Goal: Task Accomplishment & Management: Complete application form

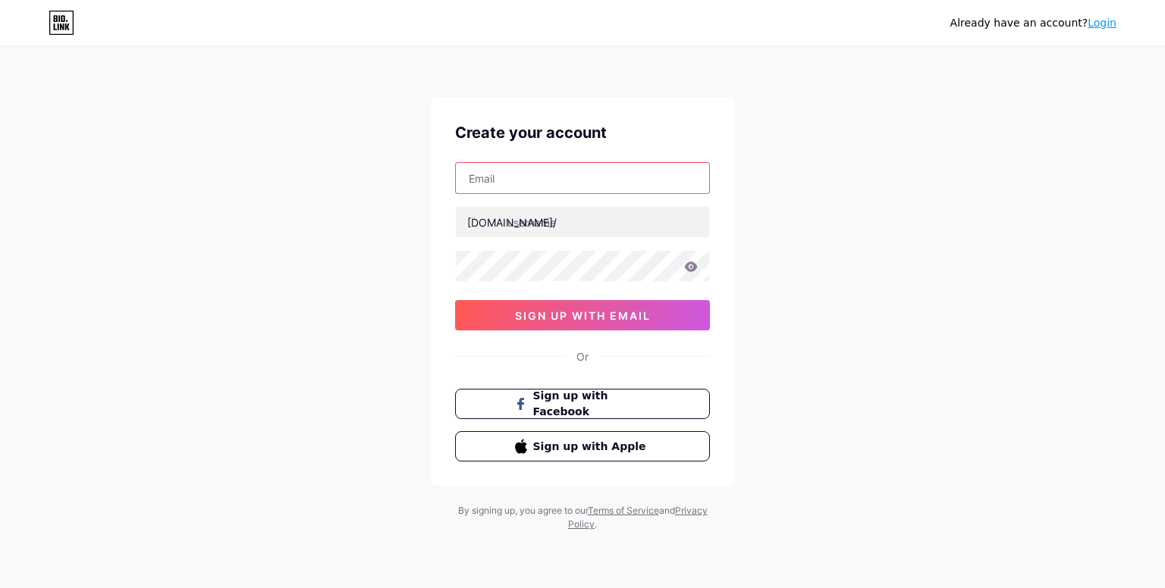
click at [550, 193] on input "text" at bounding box center [582, 178] width 253 height 30
type input "[EMAIL_ADDRESS][DOMAIN_NAME]"
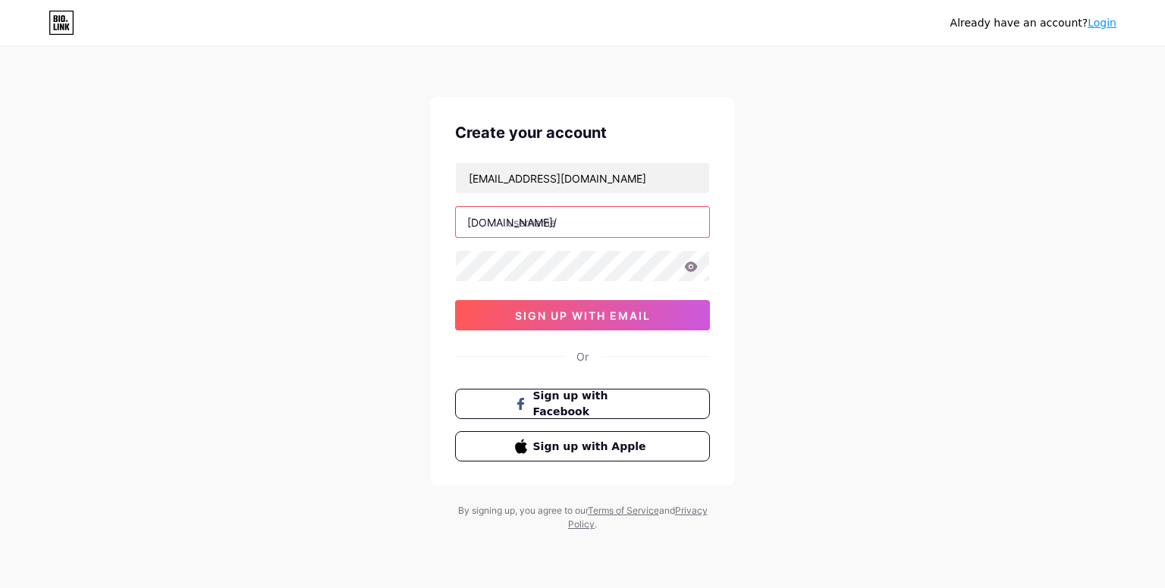
click at [531, 218] on input "text" at bounding box center [582, 222] width 253 height 30
paste input "erotikmaps"
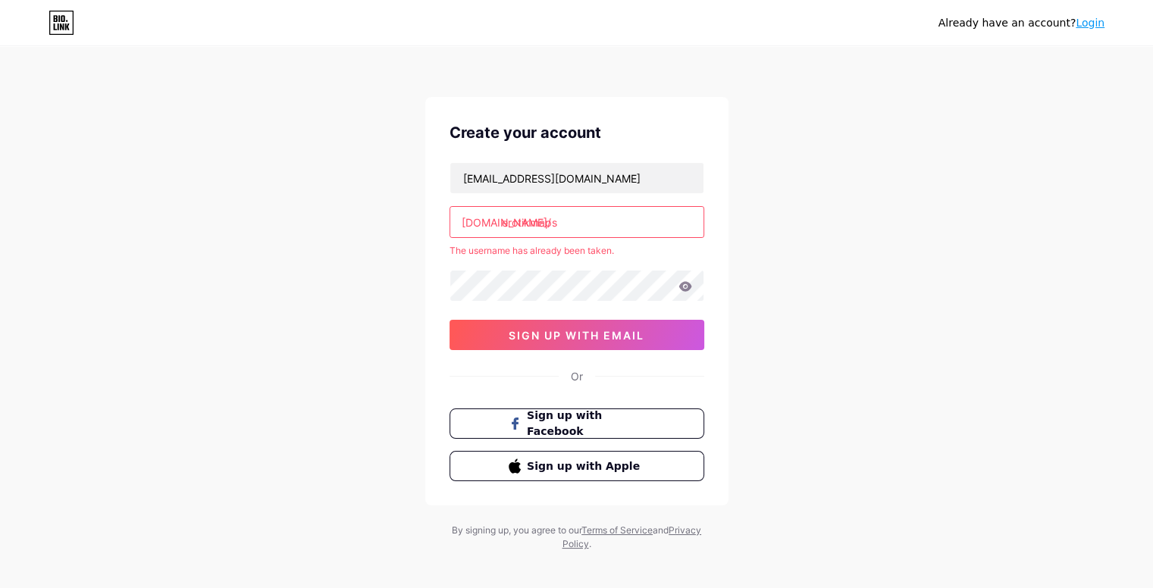
type input "erotikmaps"
drag, startPoint x: 1093, startPoint y: 100, endPoint x: 1130, endPoint y: 8, distance: 99.0
click at [1097, 97] on div "Already have an account? Login Create your account erotikmap@gmail.com bio.link…" at bounding box center [576, 300] width 1153 height 600
click at [1098, 24] on link "Login" at bounding box center [1090, 23] width 29 height 12
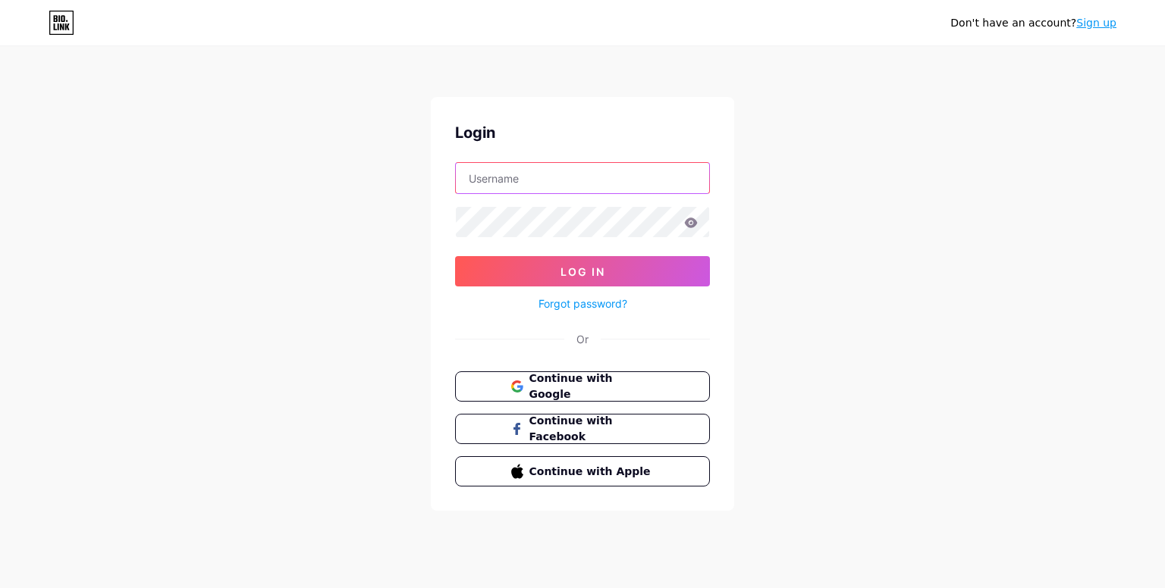
click at [557, 180] on input "text" at bounding box center [582, 178] width 253 height 30
click at [511, 186] on input "text" at bounding box center [582, 178] width 253 height 30
type input "[EMAIL_ADDRESS][DOMAIN_NAME]"
click at [691, 222] on icon at bounding box center [691, 223] width 13 height 10
click at [688, 222] on icon at bounding box center [691, 223] width 14 height 11
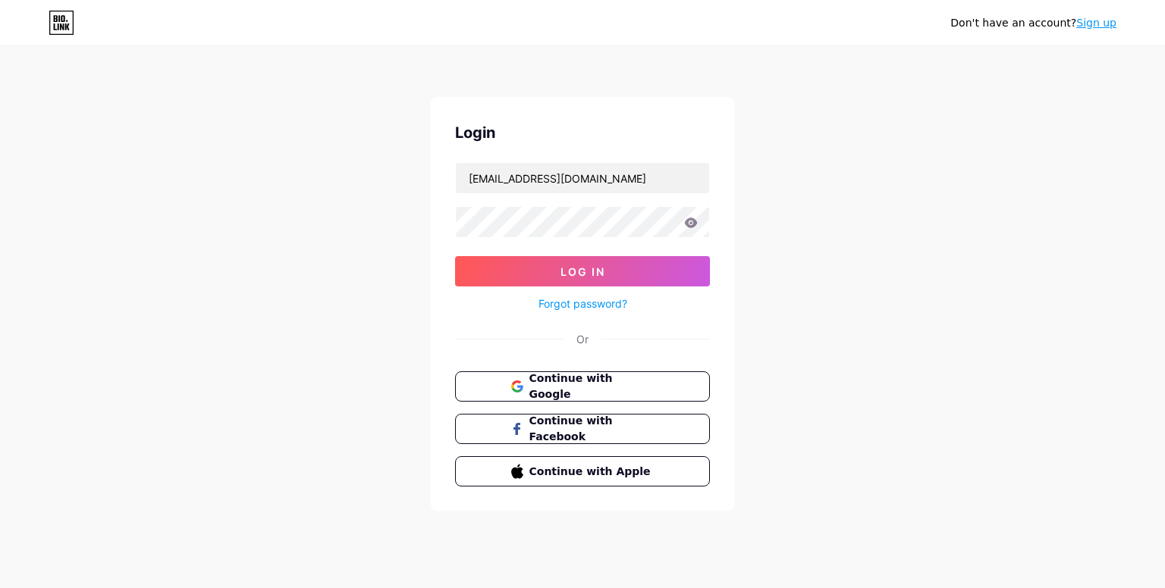
click at [688, 221] on icon at bounding box center [691, 223] width 14 height 11
click at [607, 259] on button "Log In" at bounding box center [582, 271] width 255 height 30
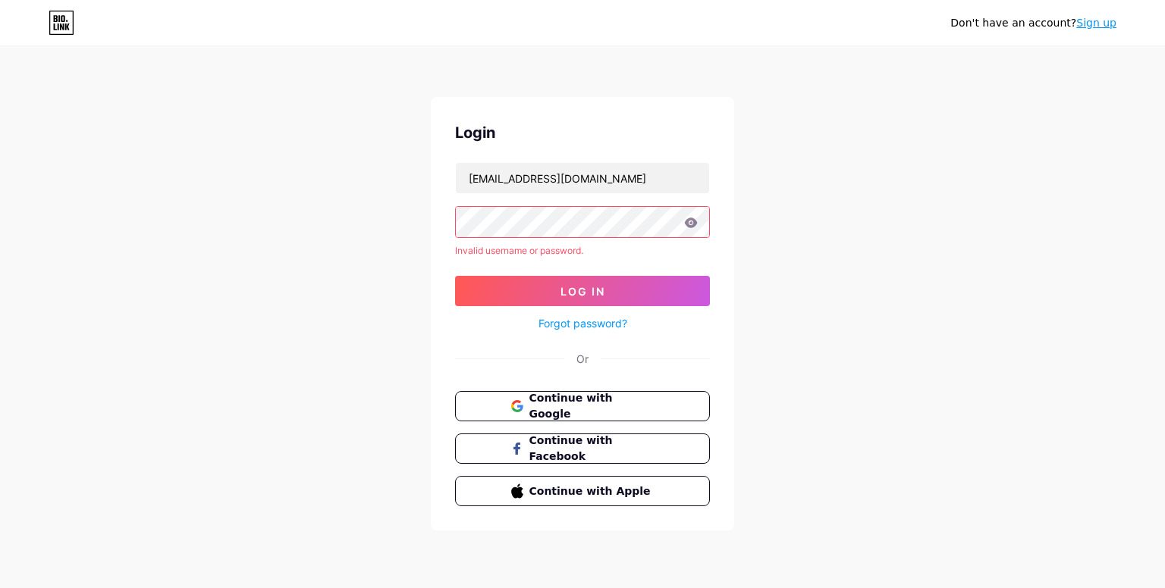
click at [694, 222] on icon at bounding box center [691, 223] width 13 height 10
click at [607, 276] on button "Log In" at bounding box center [582, 291] width 255 height 30
click at [573, 393] on button "Continue with Google" at bounding box center [582, 406] width 259 height 31
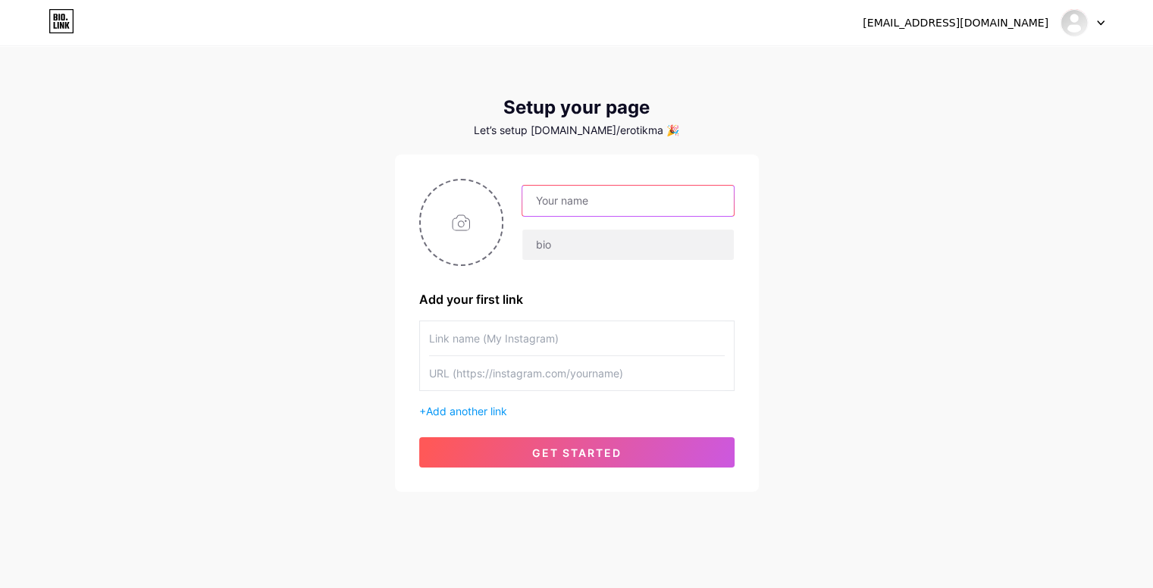
click at [560, 203] on input "text" at bounding box center [627, 201] width 211 height 30
click at [447, 227] on input "file" at bounding box center [462, 222] width 82 height 84
type input "C:\fakepath\images.jpg"
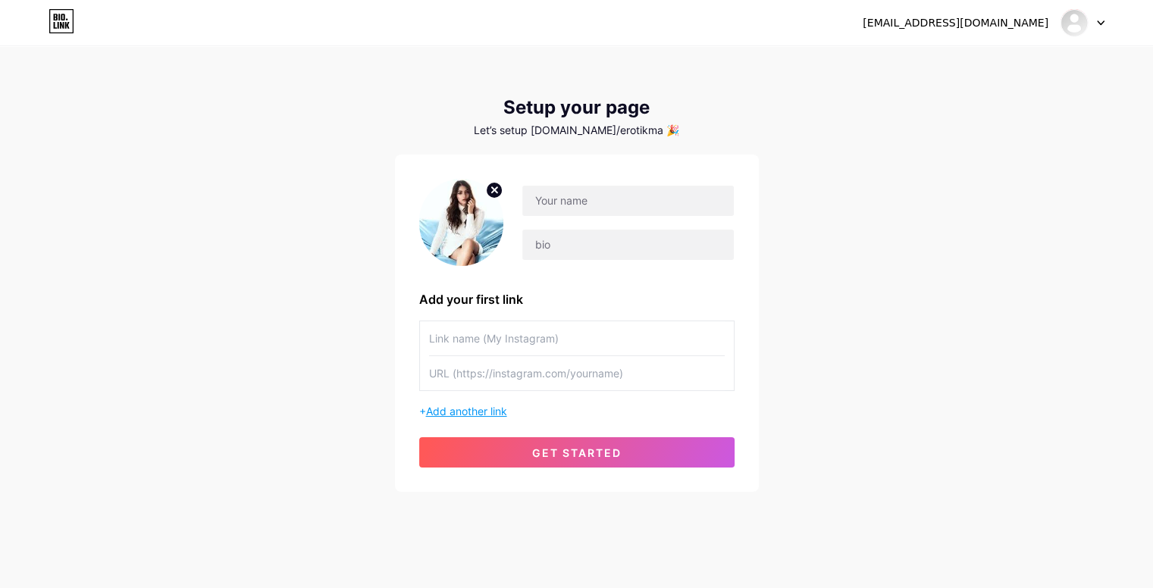
click at [478, 405] on span "Add another link" at bounding box center [466, 411] width 81 height 13
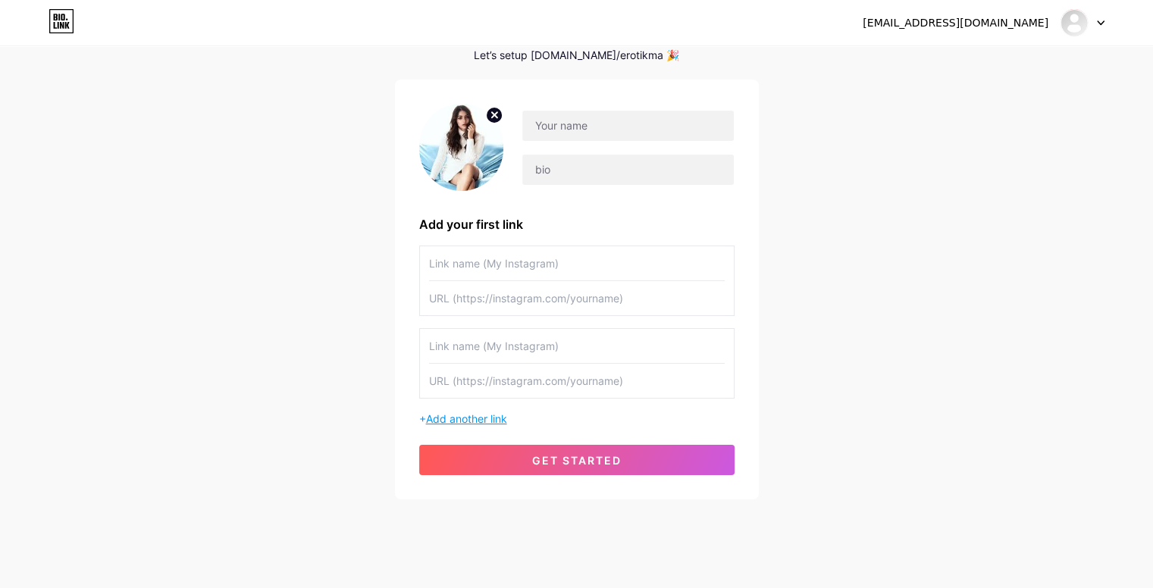
scroll to position [94, 0]
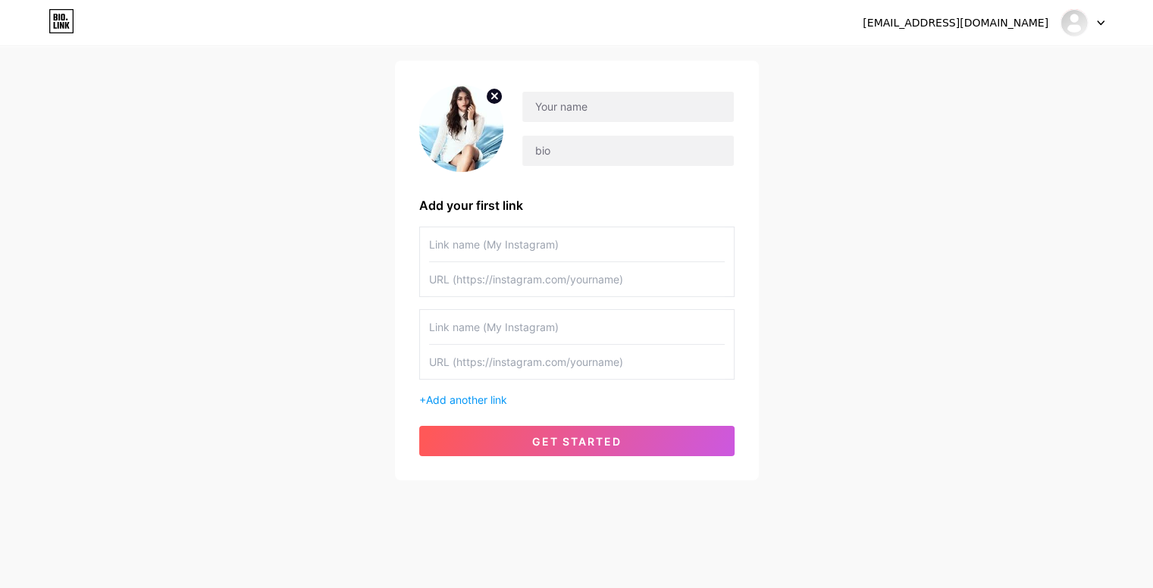
click at [482, 363] on input "text" at bounding box center [577, 362] width 296 height 34
click at [470, 325] on input "text" at bounding box center [577, 327] width 296 height 34
click at [473, 251] on input "text" at bounding box center [577, 244] width 296 height 34
type input "w"
click at [453, 249] on input "Wesite" at bounding box center [577, 244] width 296 height 34
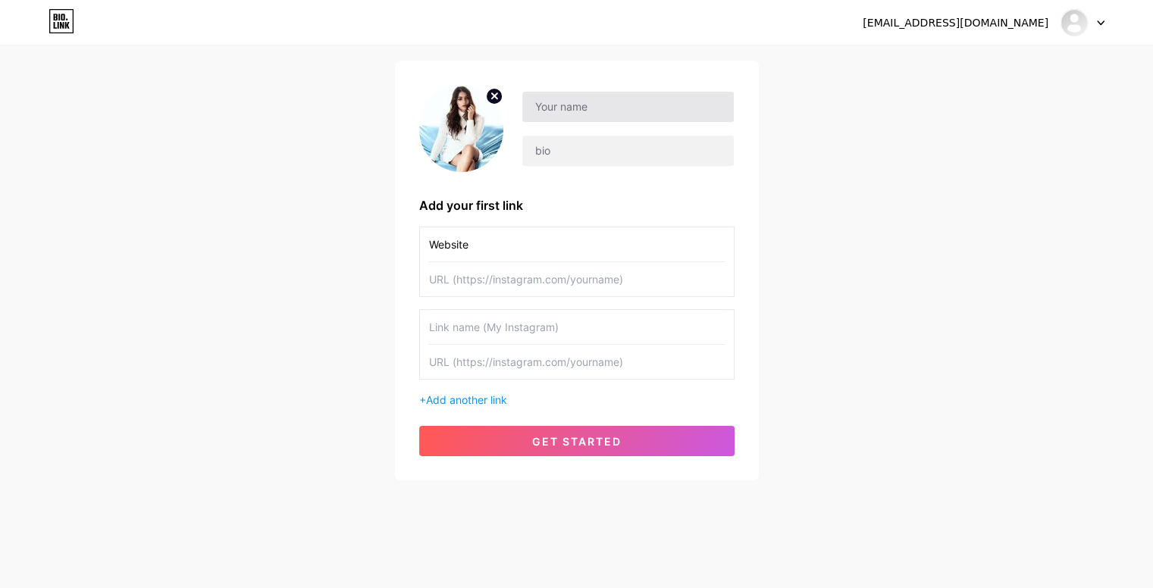
type input "Website"
click at [597, 107] on input "text" at bounding box center [627, 107] width 211 height 30
paste input "erotikmaps"
click at [541, 105] on input "erotikmaps" at bounding box center [627, 107] width 211 height 30
click at [572, 110] on input "Erotikmaps" at bounding box center [627, 107] width 211 height 30
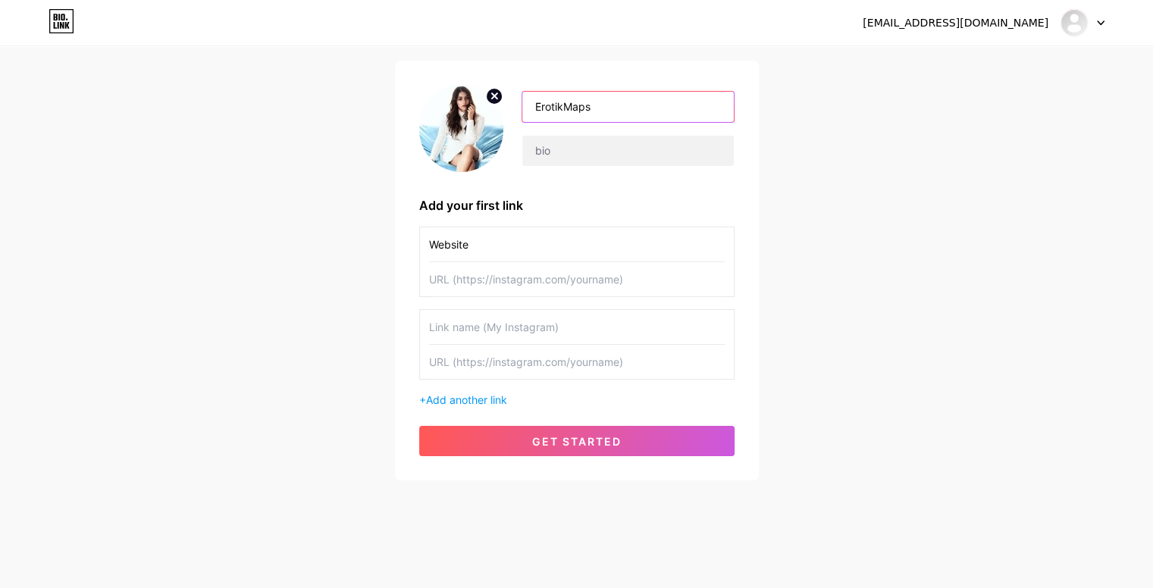
type input "ErotikMaps"
click at [563, 153] on input "text" at bounding box center [627, 151] width 211 height 30
paste input "ErotikMaps is the ideal platform to discover erotic massage salons, strip tease…"
type input "ErotikMaps is the ideal platform to discover erotic massage salons, strip tease…"
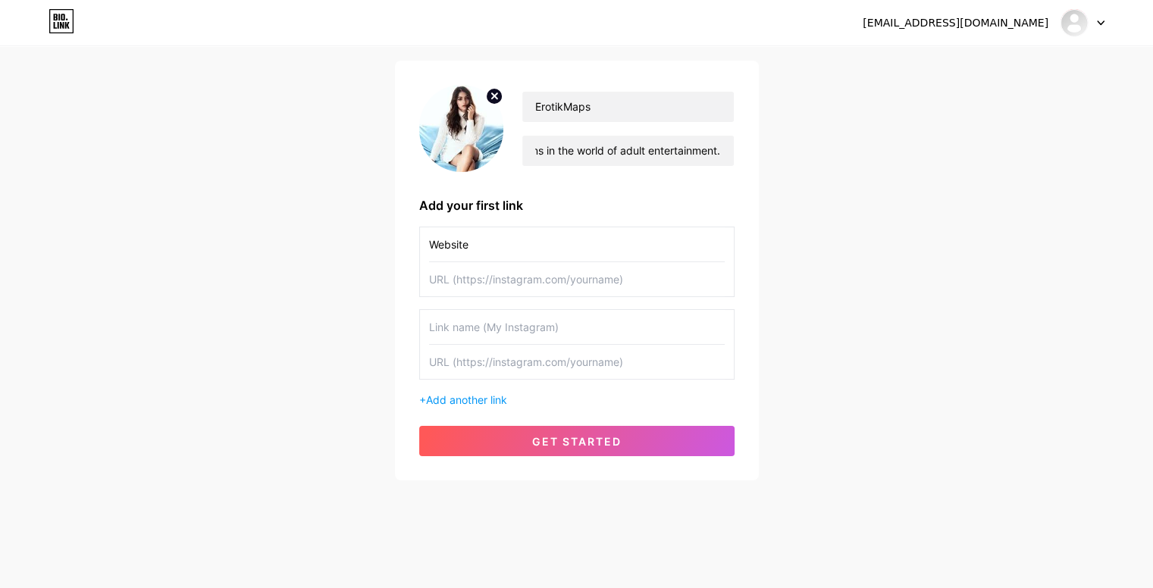
scroll to position [0, 0]
click at [519, 290] on input "text" at bounding box center [577, 279] width 296 height 34
click at [446, 277] on input "text" at bounding box center [577, 279] width 296 height 34
paste input "[URL][DOMAIN_NAME]"
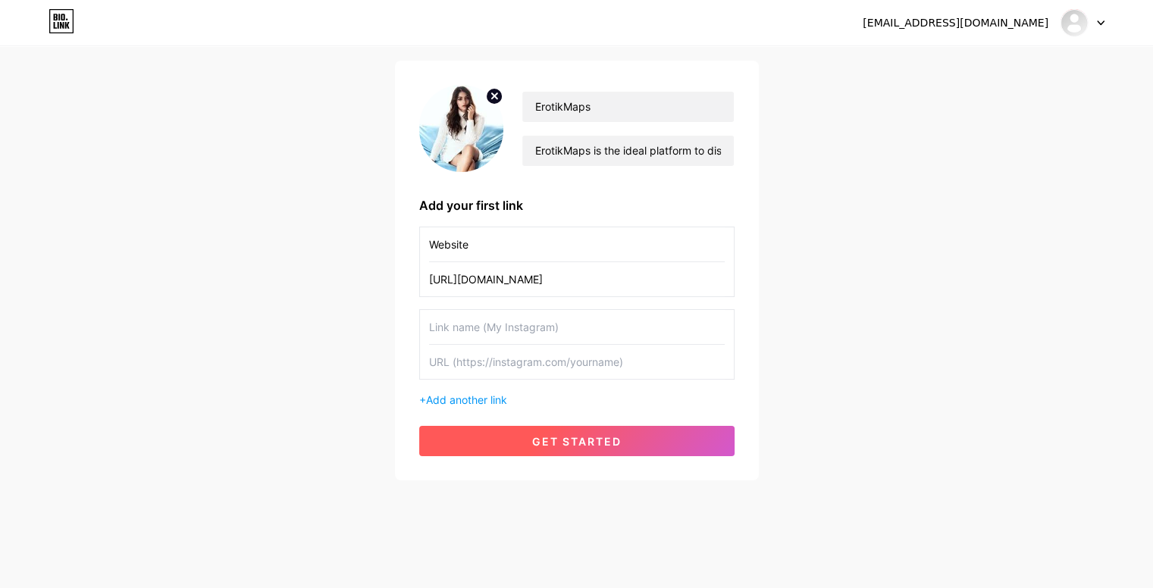
type input "[URL][DOMAIN_NAME]"
click at [533, 435] on span "get started" at bounding box center [576, 441] width 89 height 13
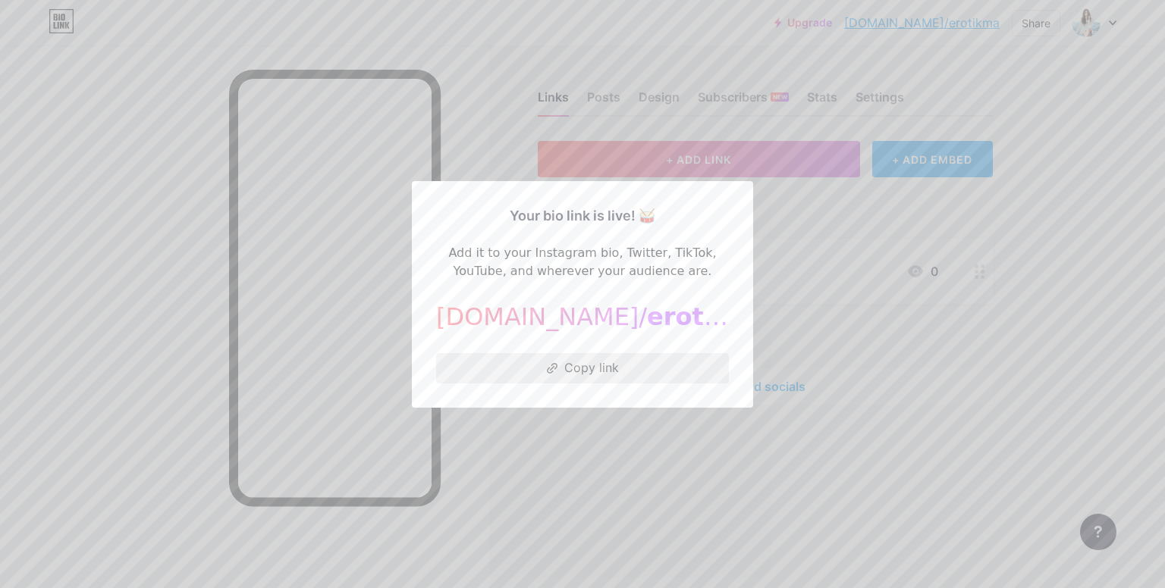
click at [588, 371] on button "Copy link" at bounding box center [582, 368] width 293 height 30
click at [790, 467] on div at bounding box center [582, 294] width 1165 height 588
